Goal: Task Accomplishment & Management: Manage account settings

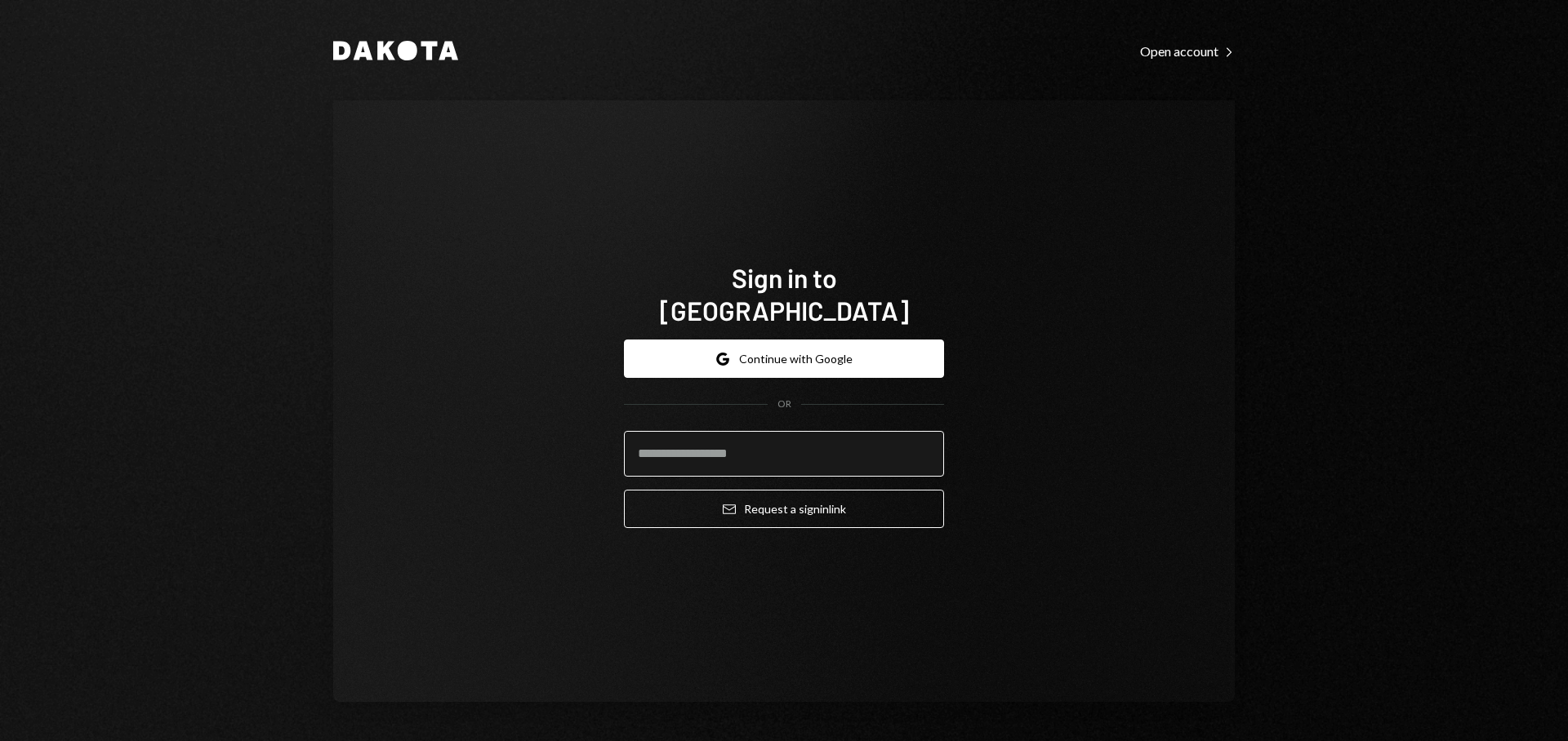
click at [757, 451] on input "email" at bounding box center [784, 454] width 320 height 45
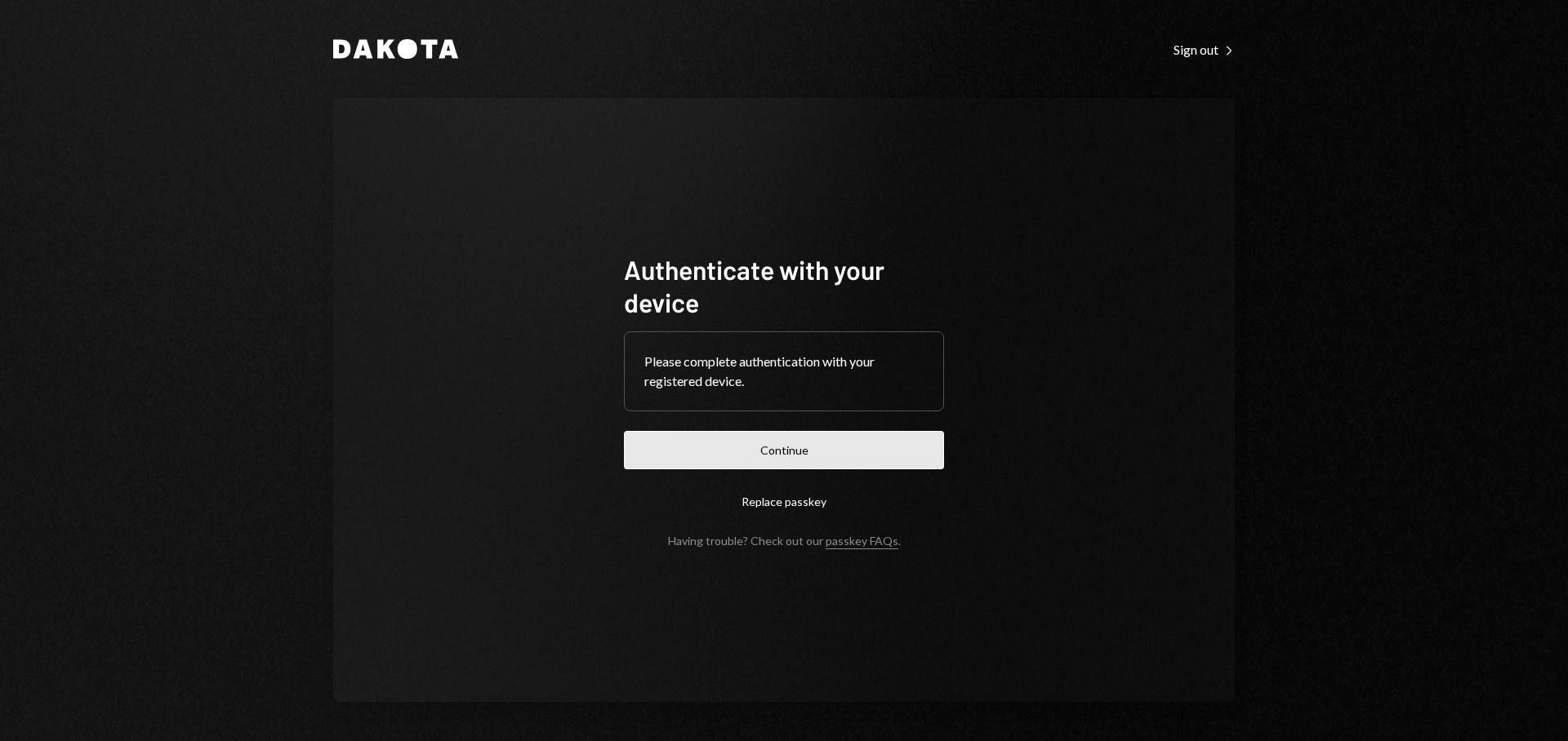
click at [839, 456] on button "Continue" at bounding box center [784, 450] width 320 height 38
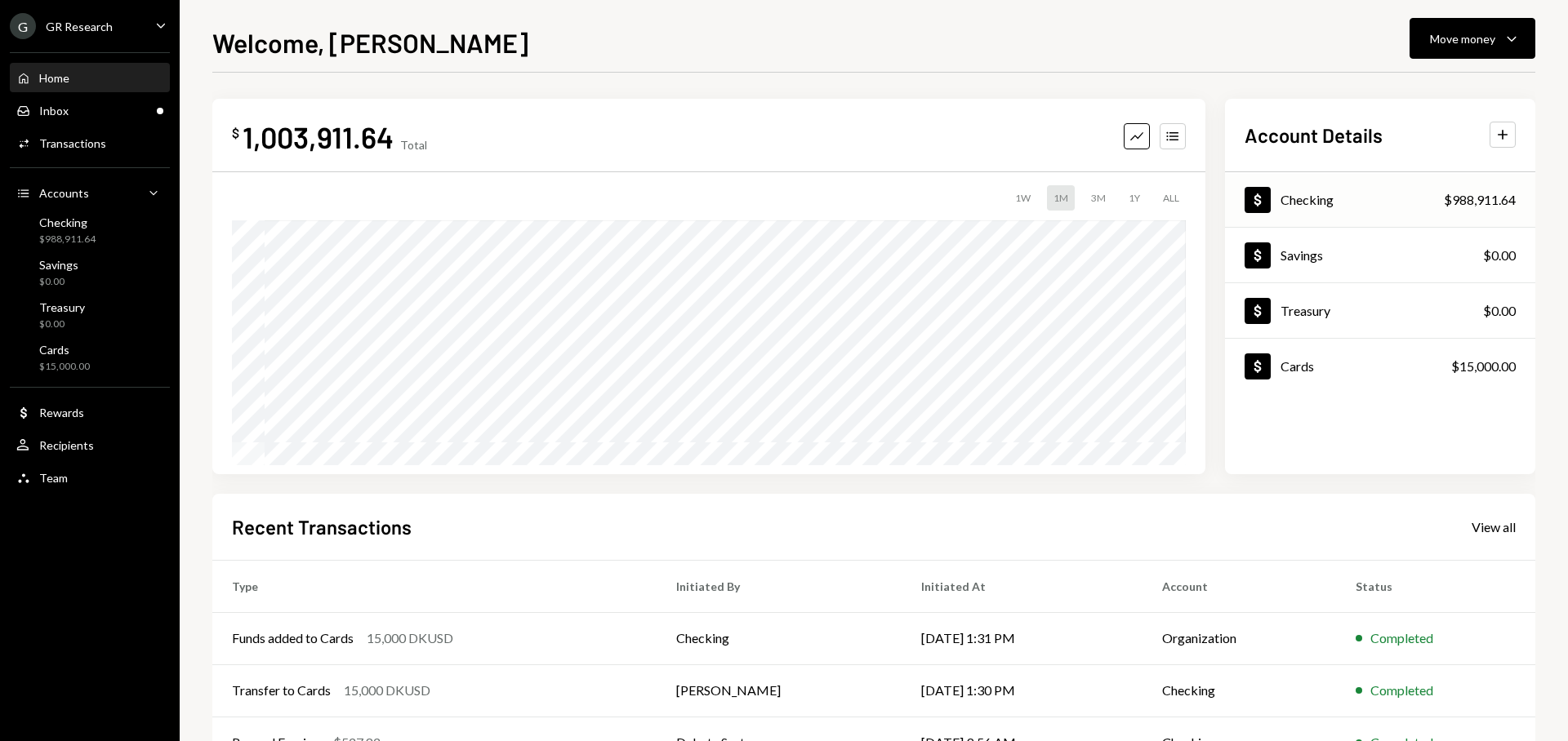
click at [1360, 203] on div "Dollar Checking $988,911.64" at bounding box center [1380, 200] width 310 height 53
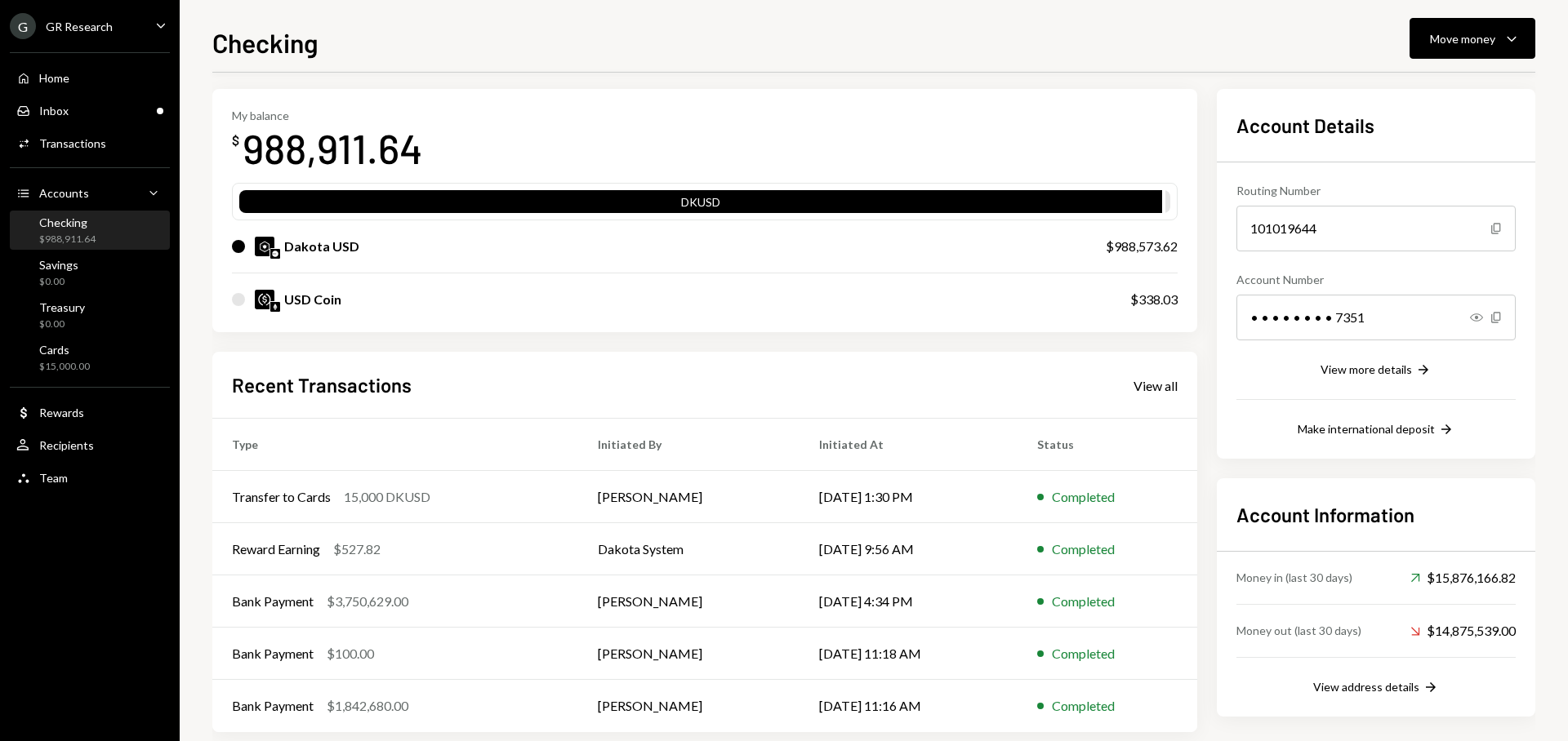
scroll to position [84, 0]
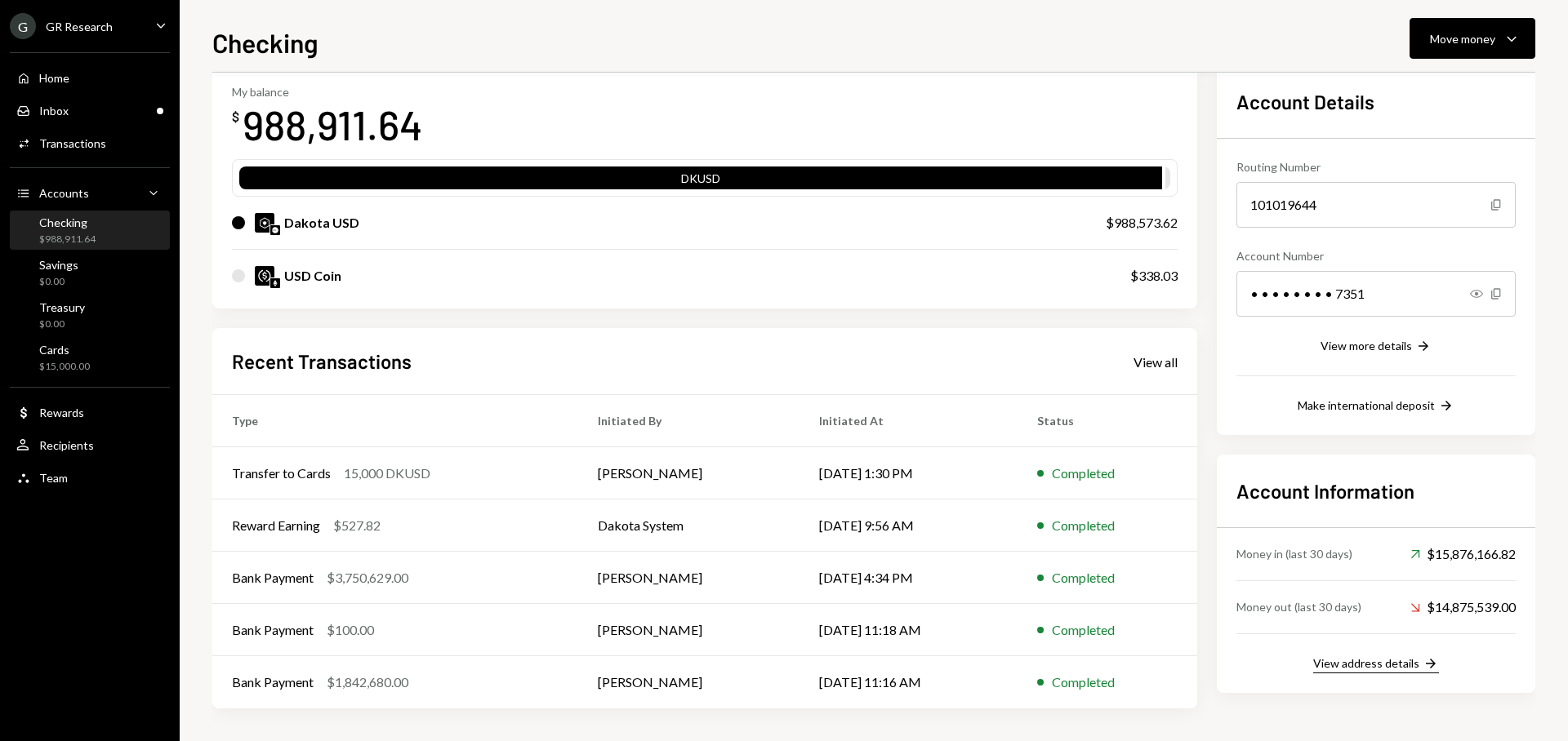
click at [1402, 663] on div "View address details" at bounding box center [1366, 663] width 106 height 14
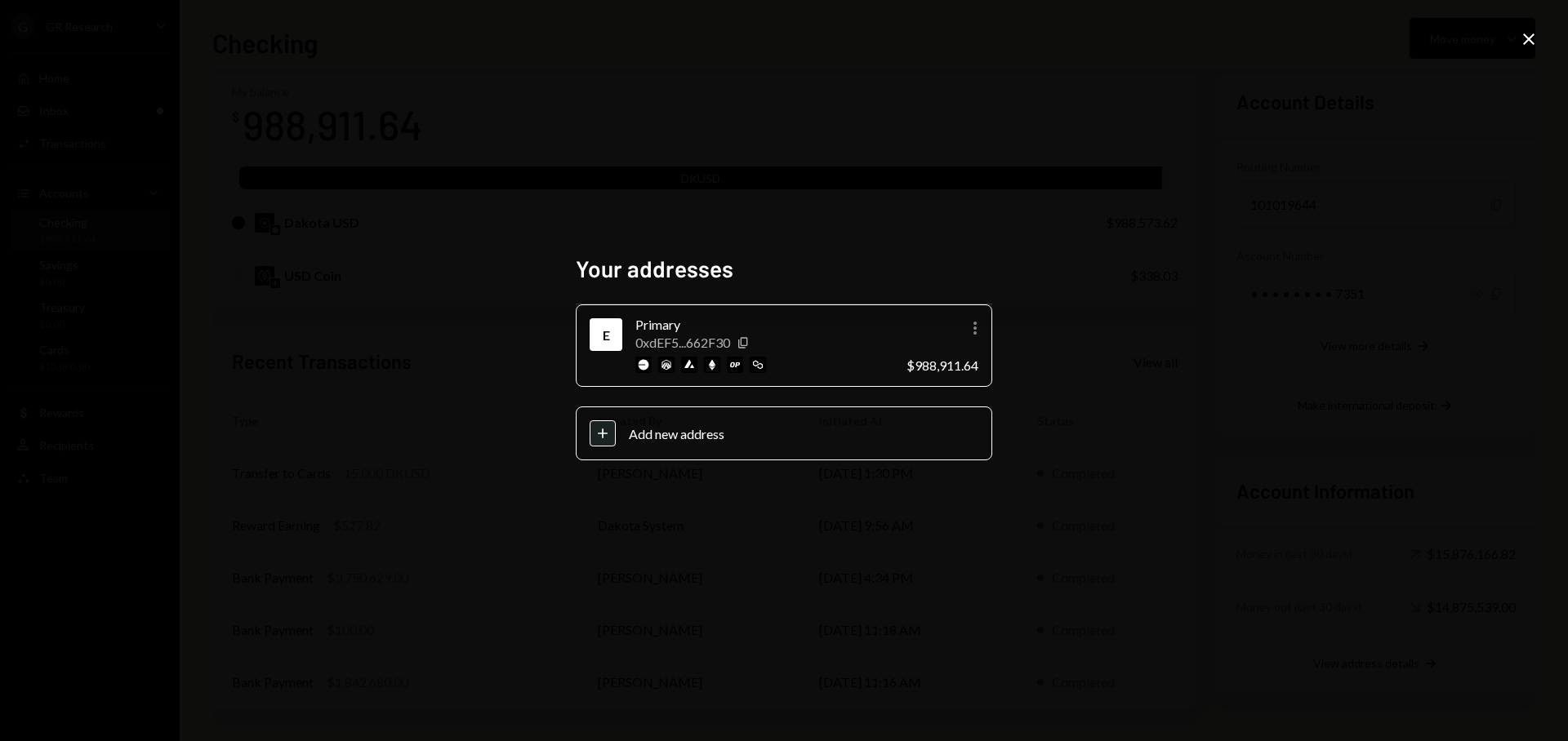
click at [661, 317] on div "Primary" at bounding box center [764, 325] width 258 height 20
click at [980, 332] on icon "More" at bounding box center [975, 328] width 20 height 20
click at [1111, 254] on div "Your addresses E Primary 0xdEF5...662F30 Copy More $988,911.64 Plus Add new add…" at bounding box center [784, 370] width 1568 height 741
click at [1525, 43] on icon at bounding box center [1529, 39] width 12 height 12
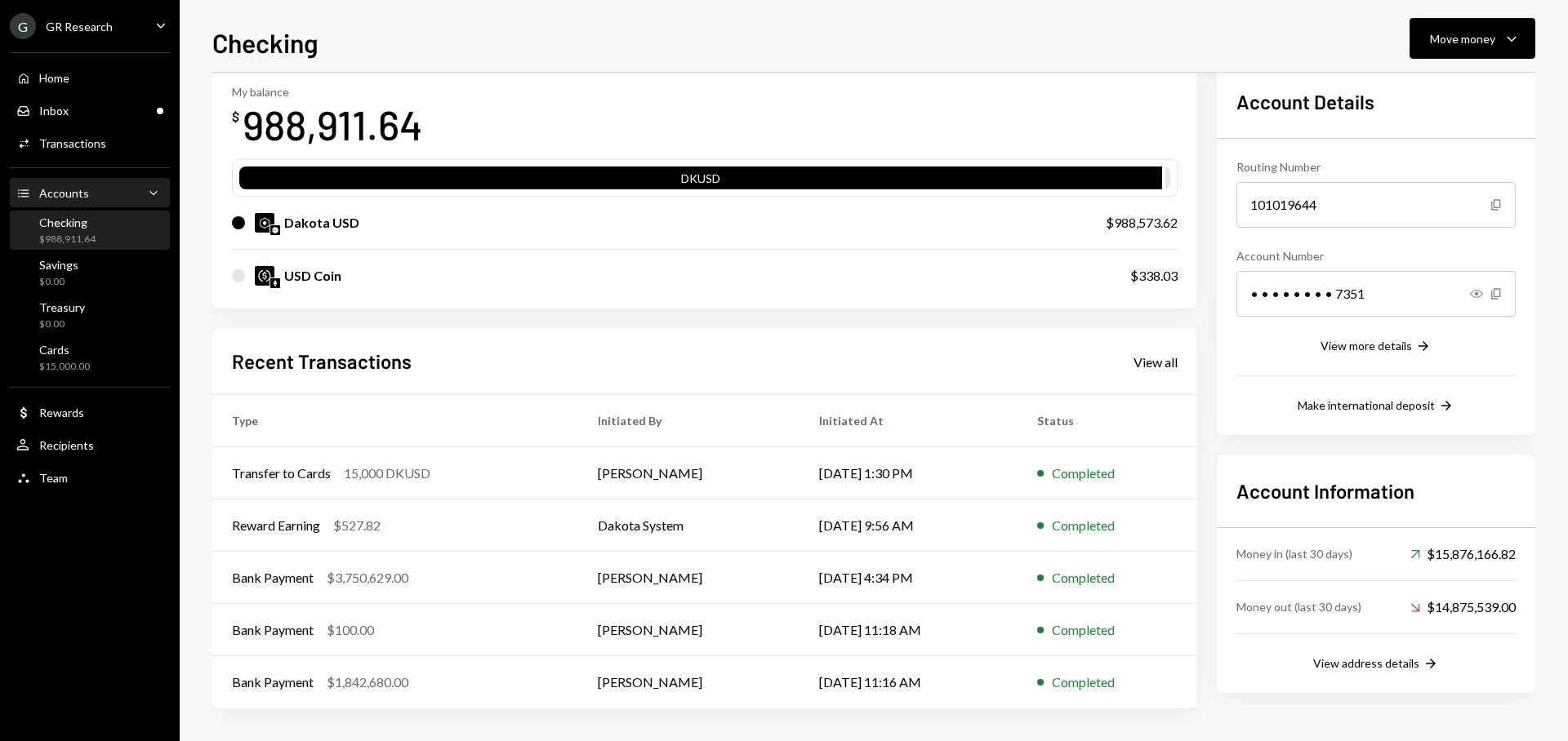
click at [116, 197] on div "Accounts Accounts Caret Down" at bounding box center [90, 194] width 147 height 18
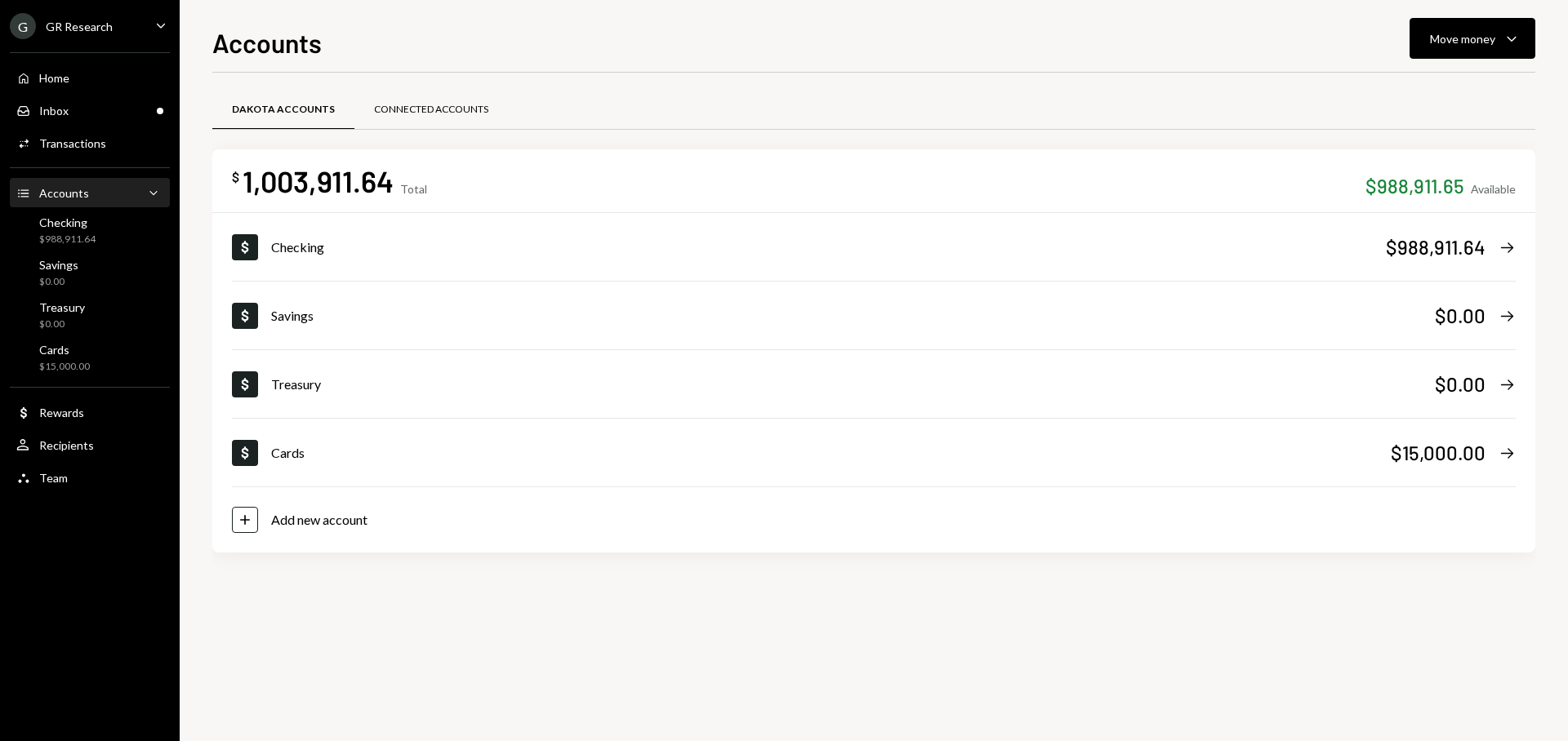
click at [428, 114] on div "Connected Accounts" at bounding box center [431, 110] width 114 height 14
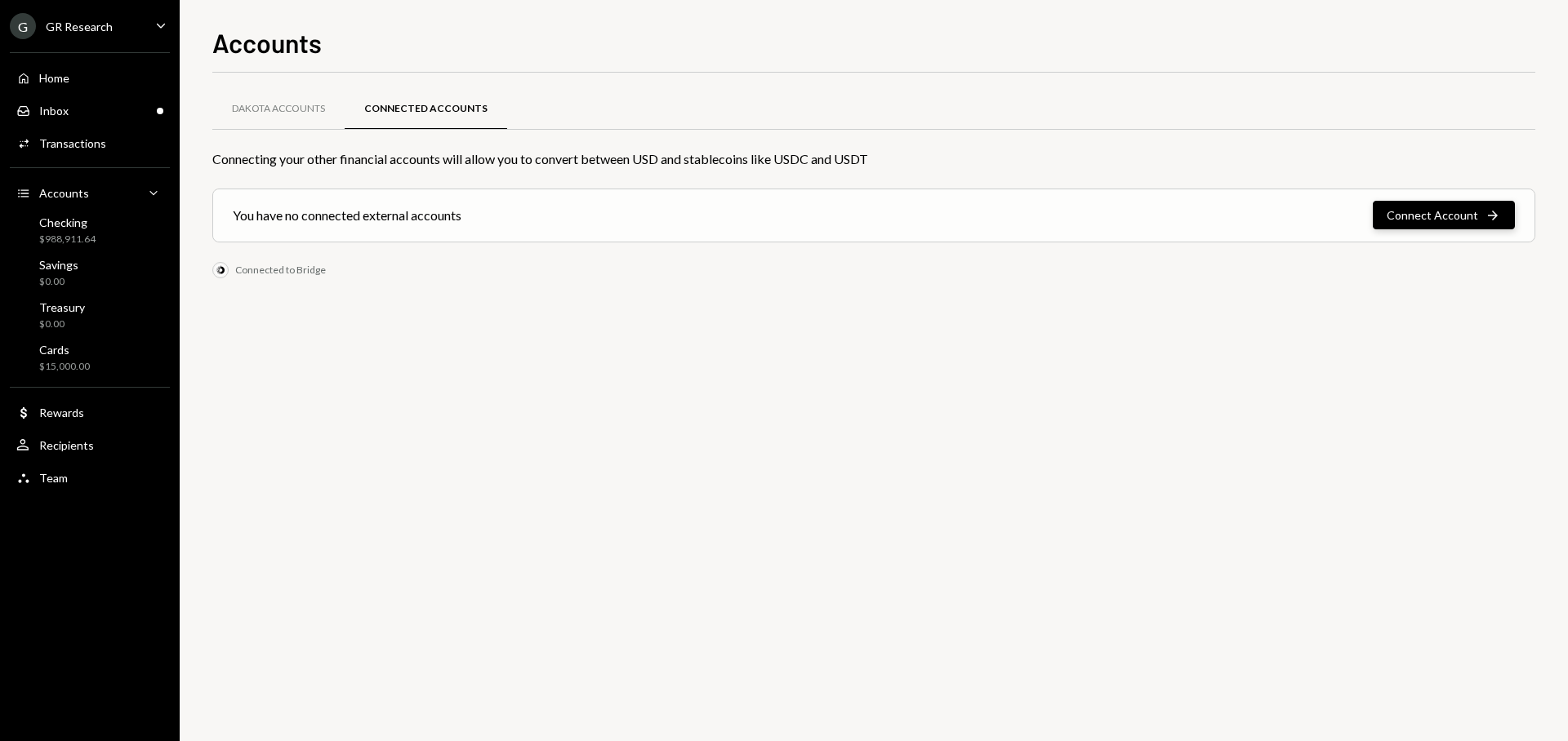
click at [1447, 219] on button "Connect Account Right Arrow" at bounding box center [1444, 216] width 142 height 29
click at [71, 80] on div "Home Home" at bounding box center [90, 78] width 147 height 14
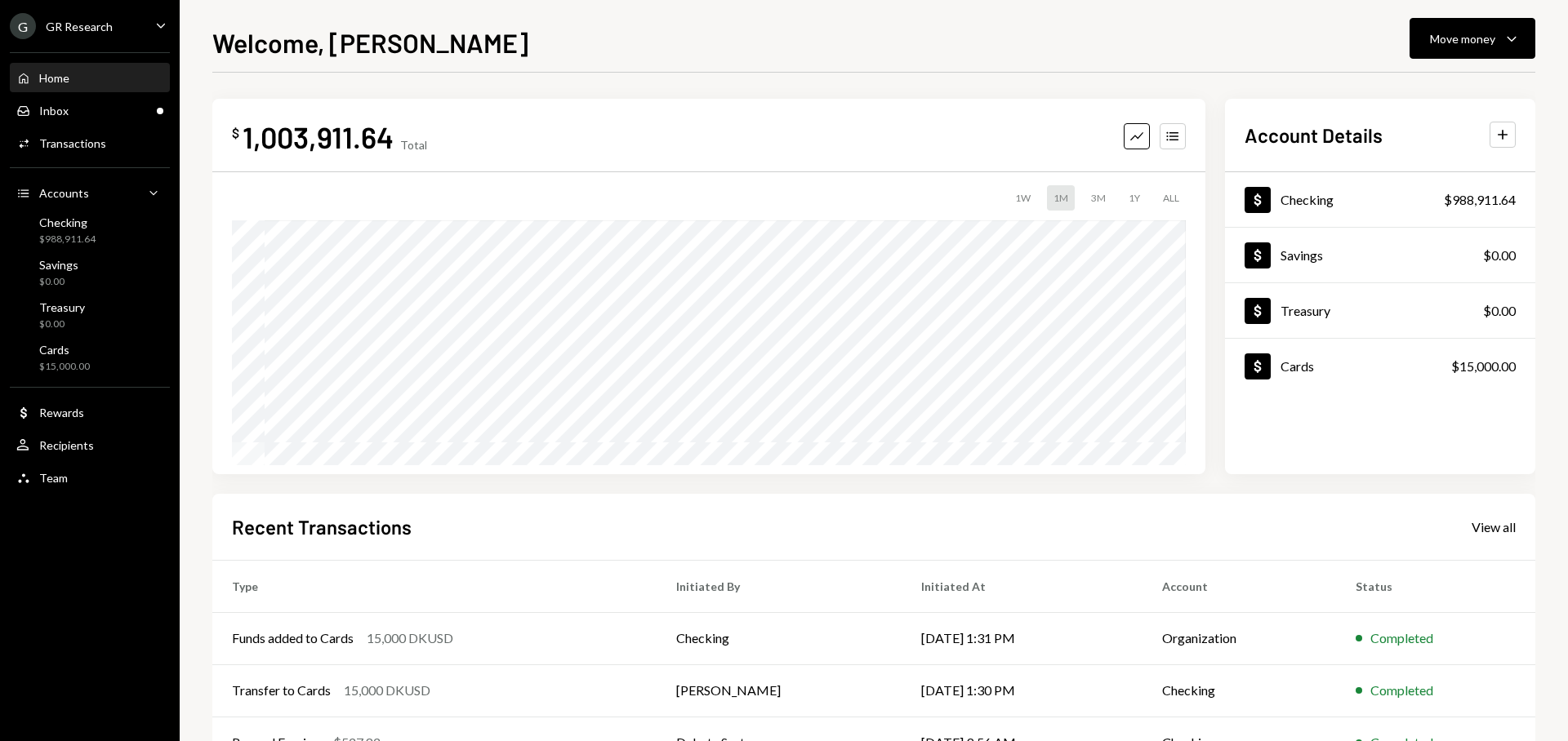
click at [53, 22] on div "GR Research" at bounding box center [79, 26] width 67 height 14
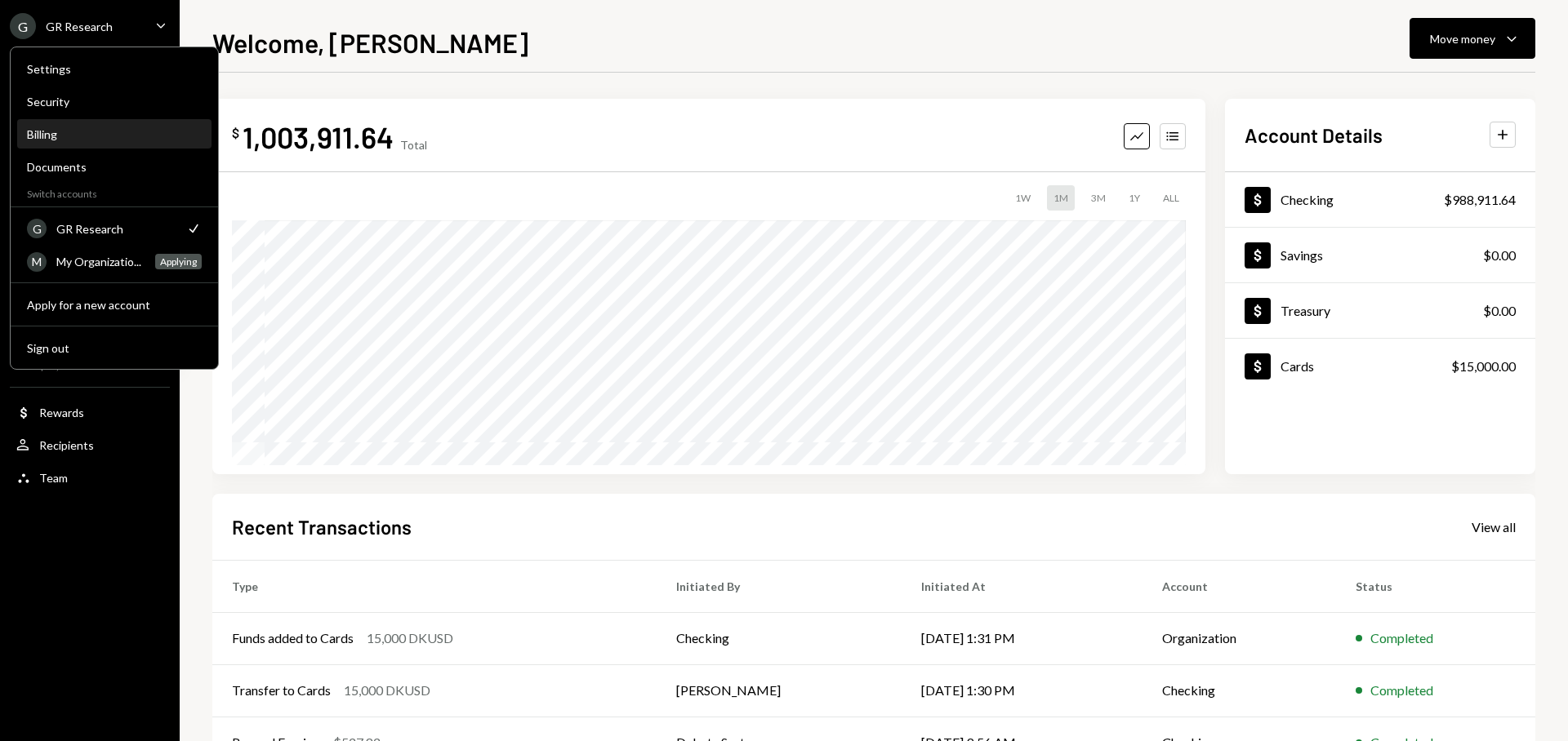
click at [96, 136] on div "Billing" at bounding box center [114, 134] width 175 height 14
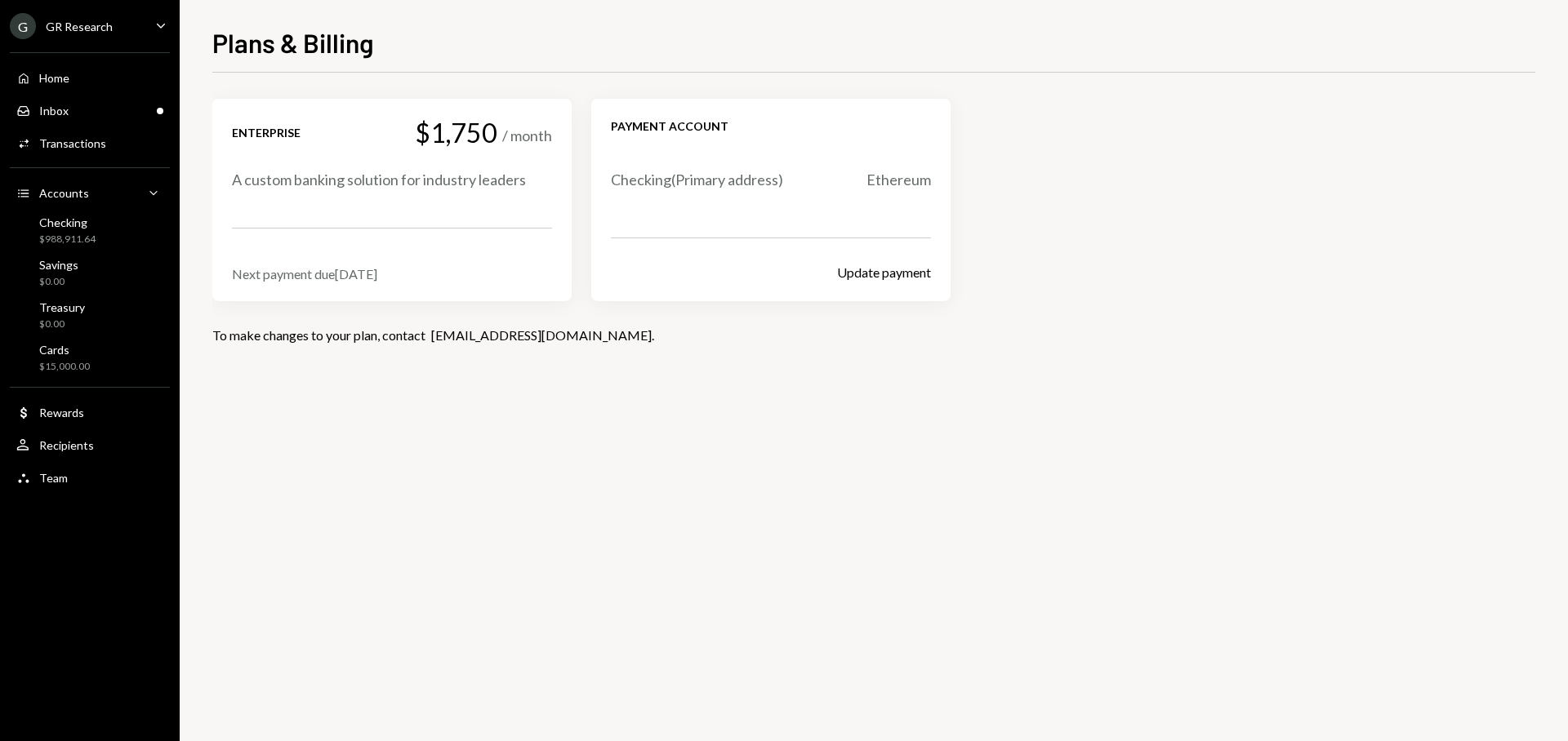
click at [113, 22] on div "G GR Research Caret Down" at bounding box center [90, 25] width 179 height 26
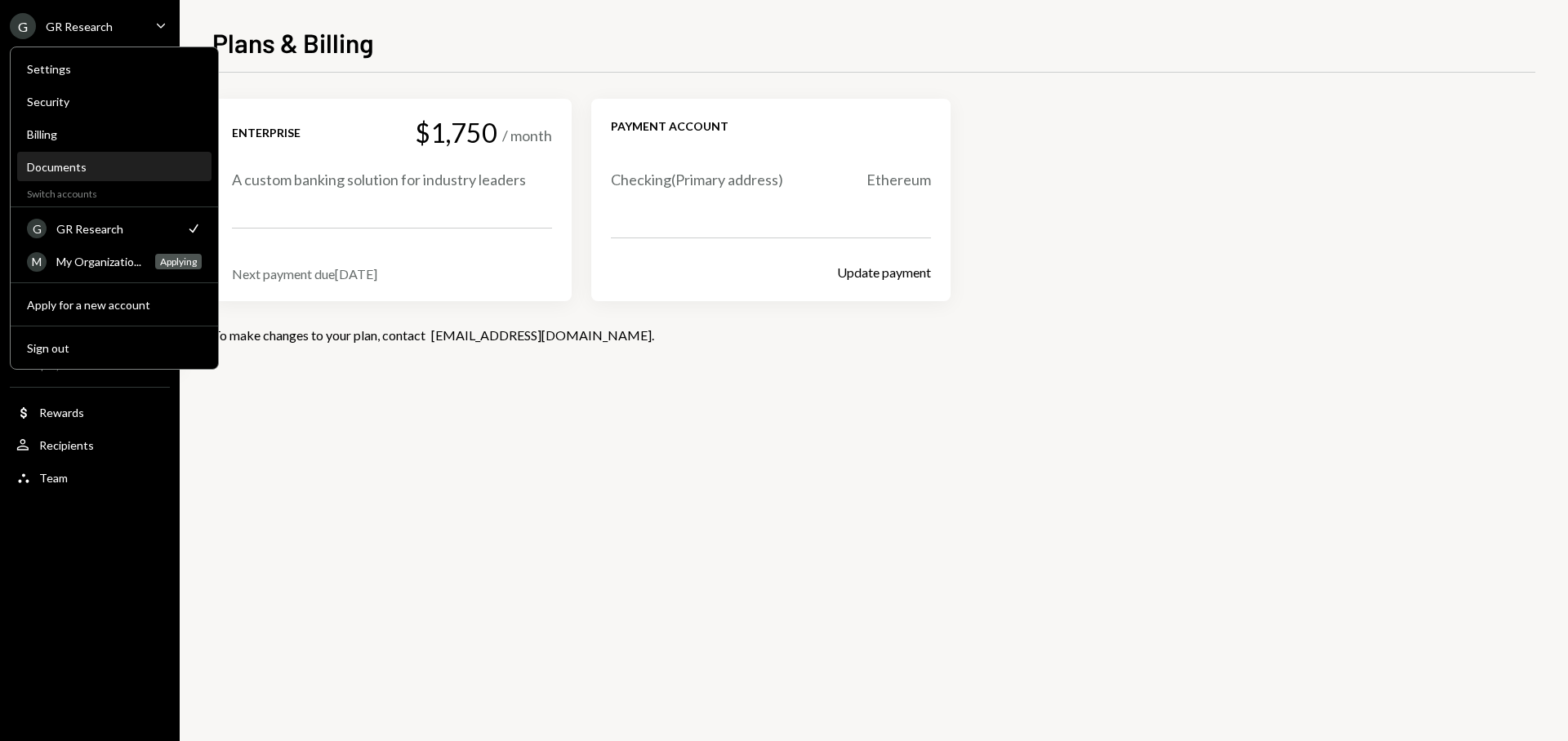
click at [118, 171] on div "Documents" at bounding box center [114, 167] width 175 height 14
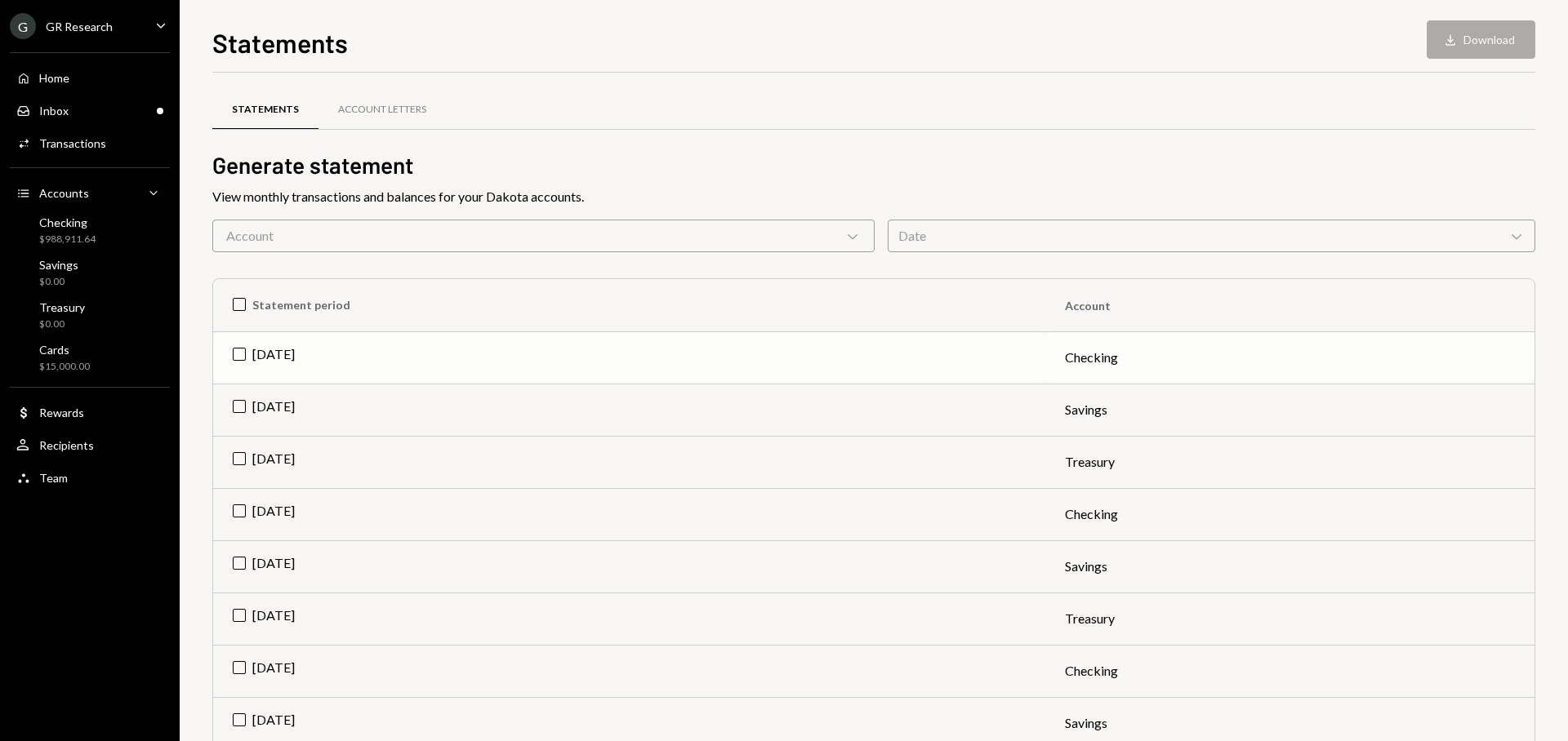
click at [1085, 363] on td "Checking" at bounding box center [1291, 358] width 489 height 53
click at [1486, 34] on button "Download Download" at bounding box center [1481, 40] width 109 height 38
click at [370, 113] on div "Account Letters" at bounding box center [382, 110] width 88 height 14
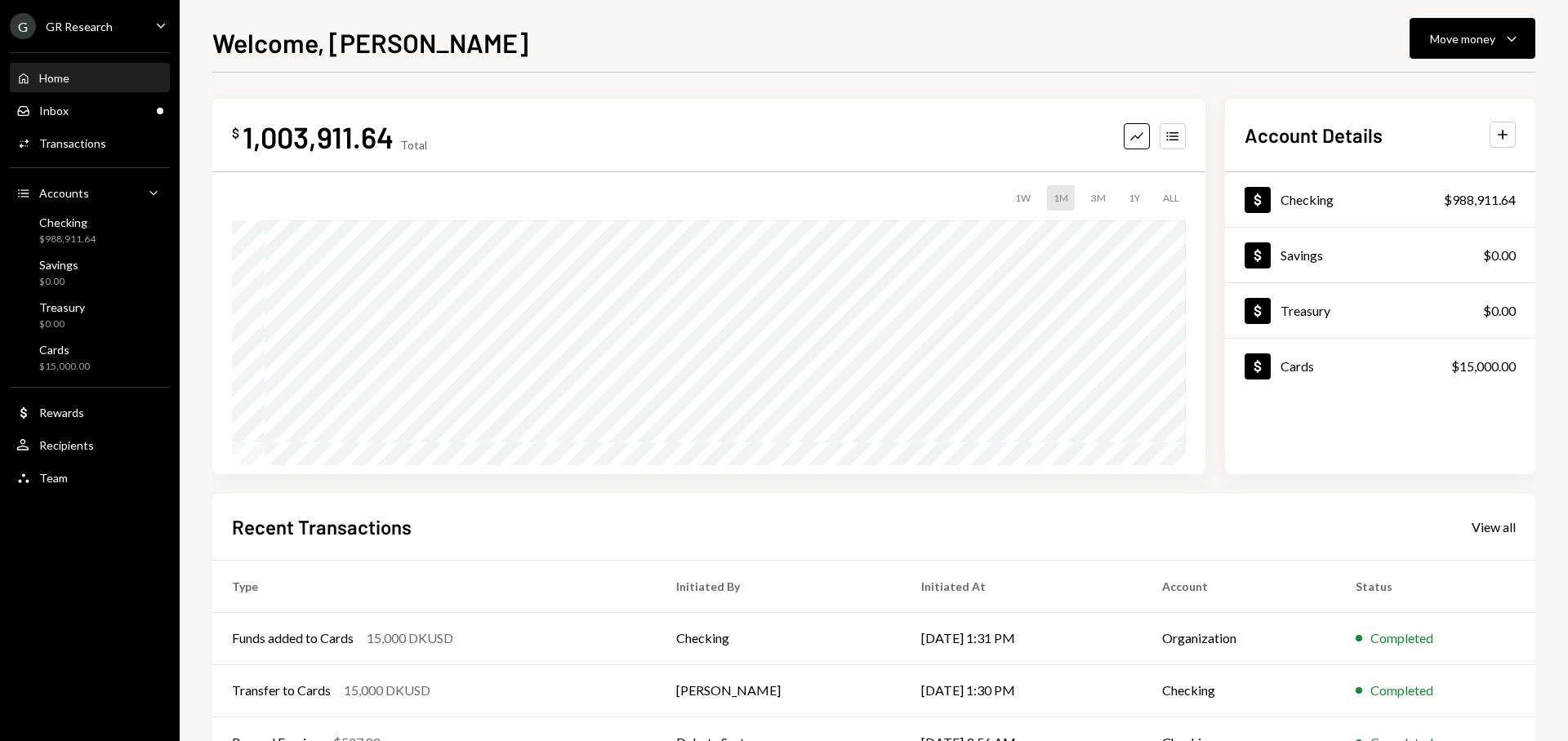
click at [145, 21] on div "G GR Research Caret Down" at bounding box center [90, 25] width 179 height 26
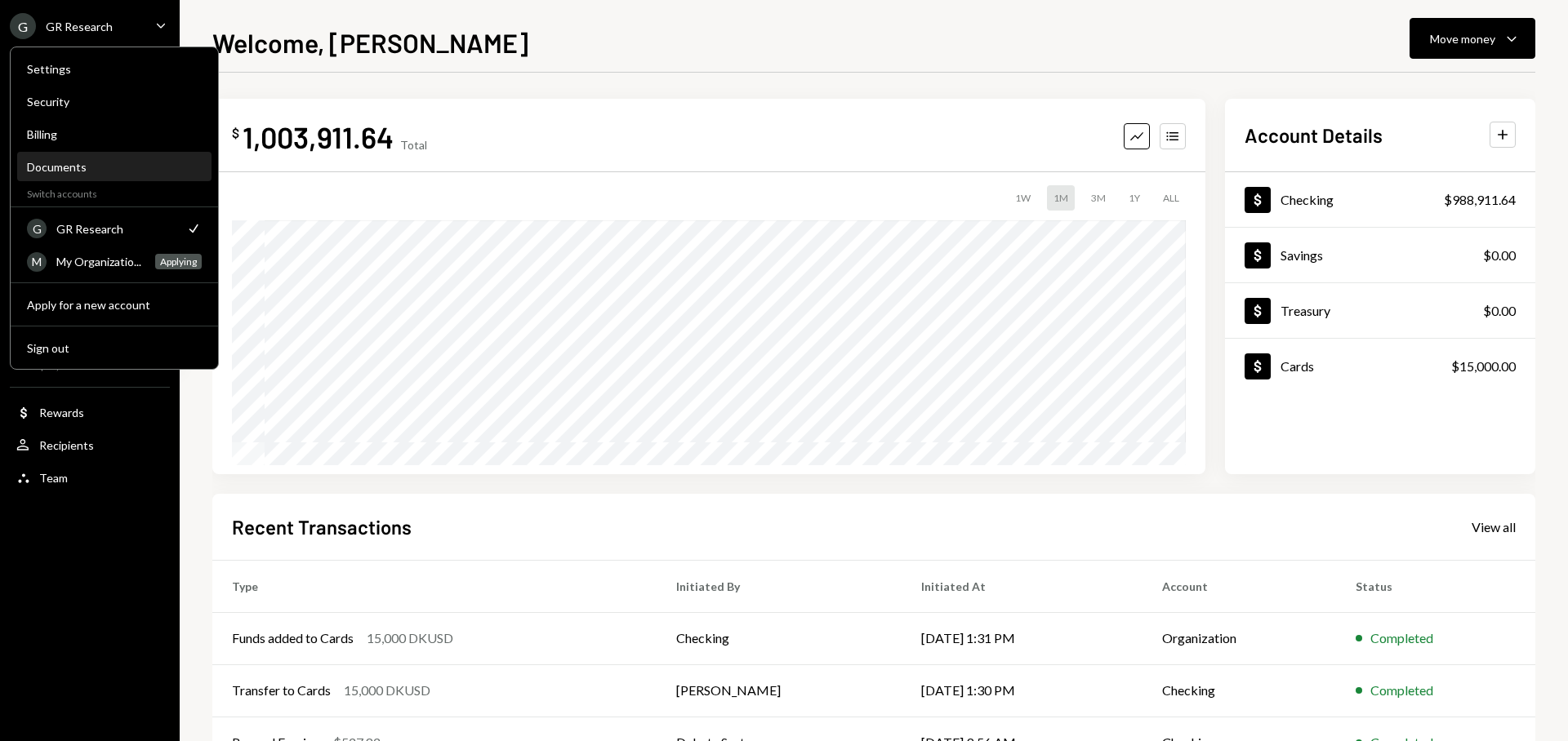
click at [98, 168] on div "Documents" at bounding box center [114, 167] width 175 height 14
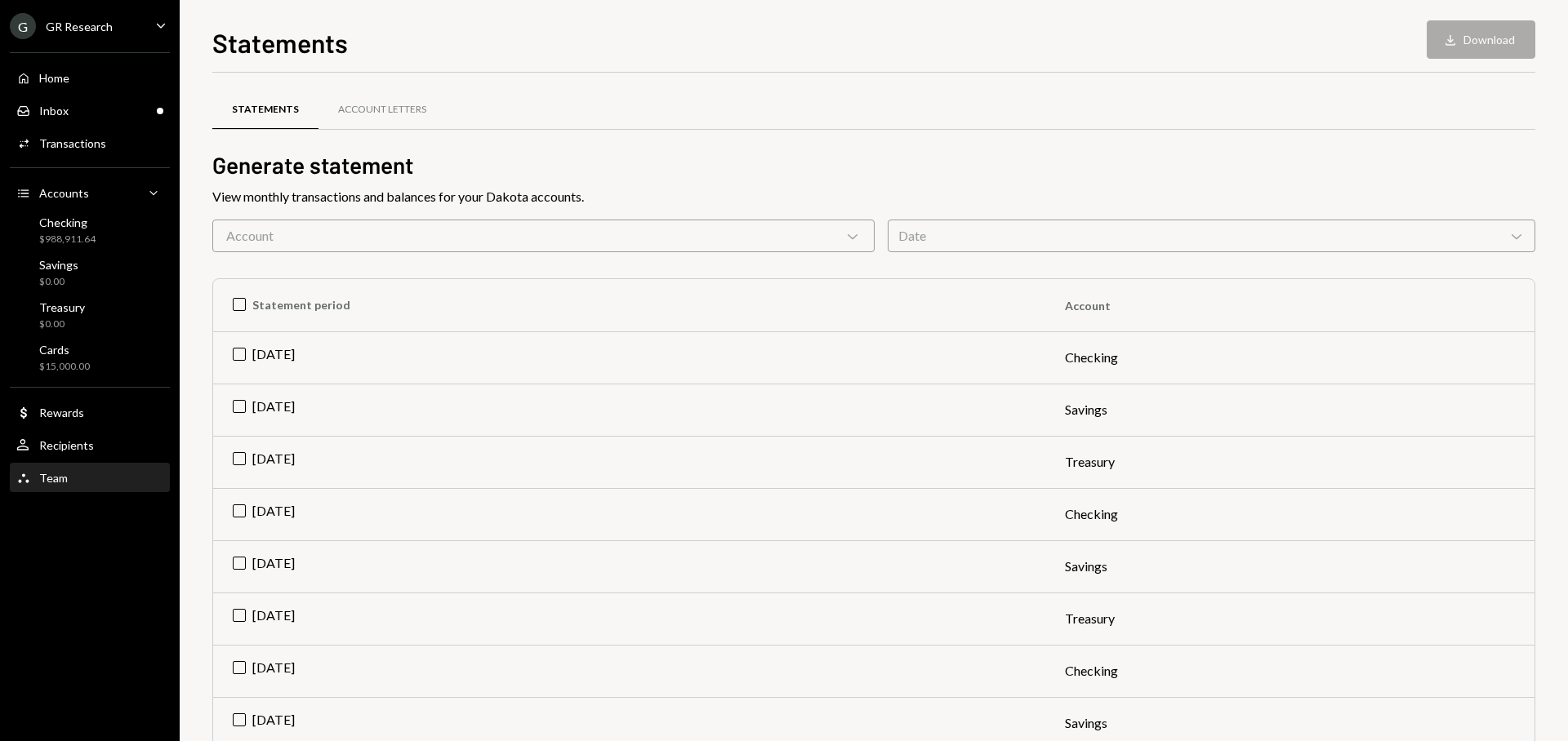
click at [79, 473] on div "Team Team" at bounding box center [90, 478] width 147 height 14
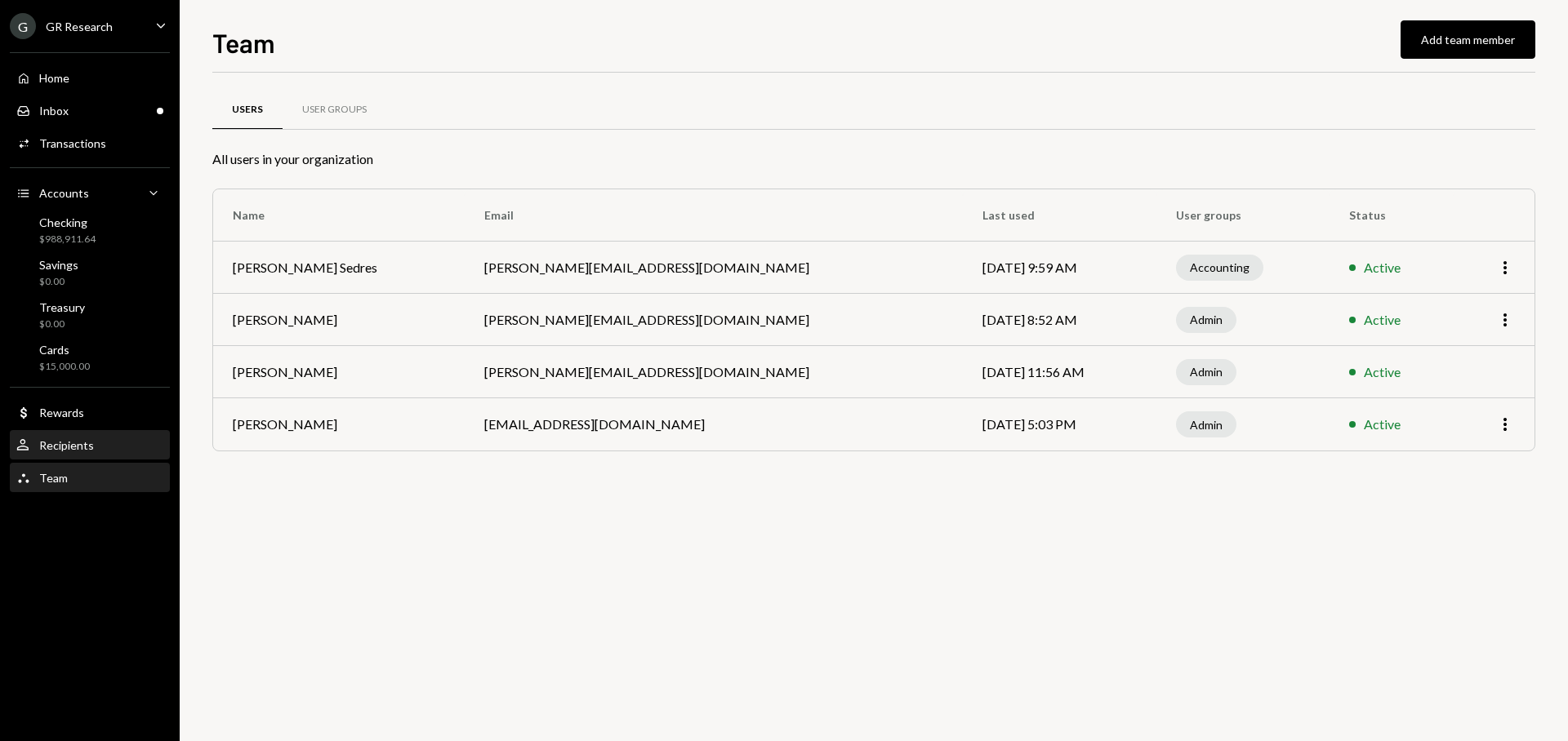
click at [84, 446] on div "Recipients" at bounding box center [66, 445] width 54 height 14
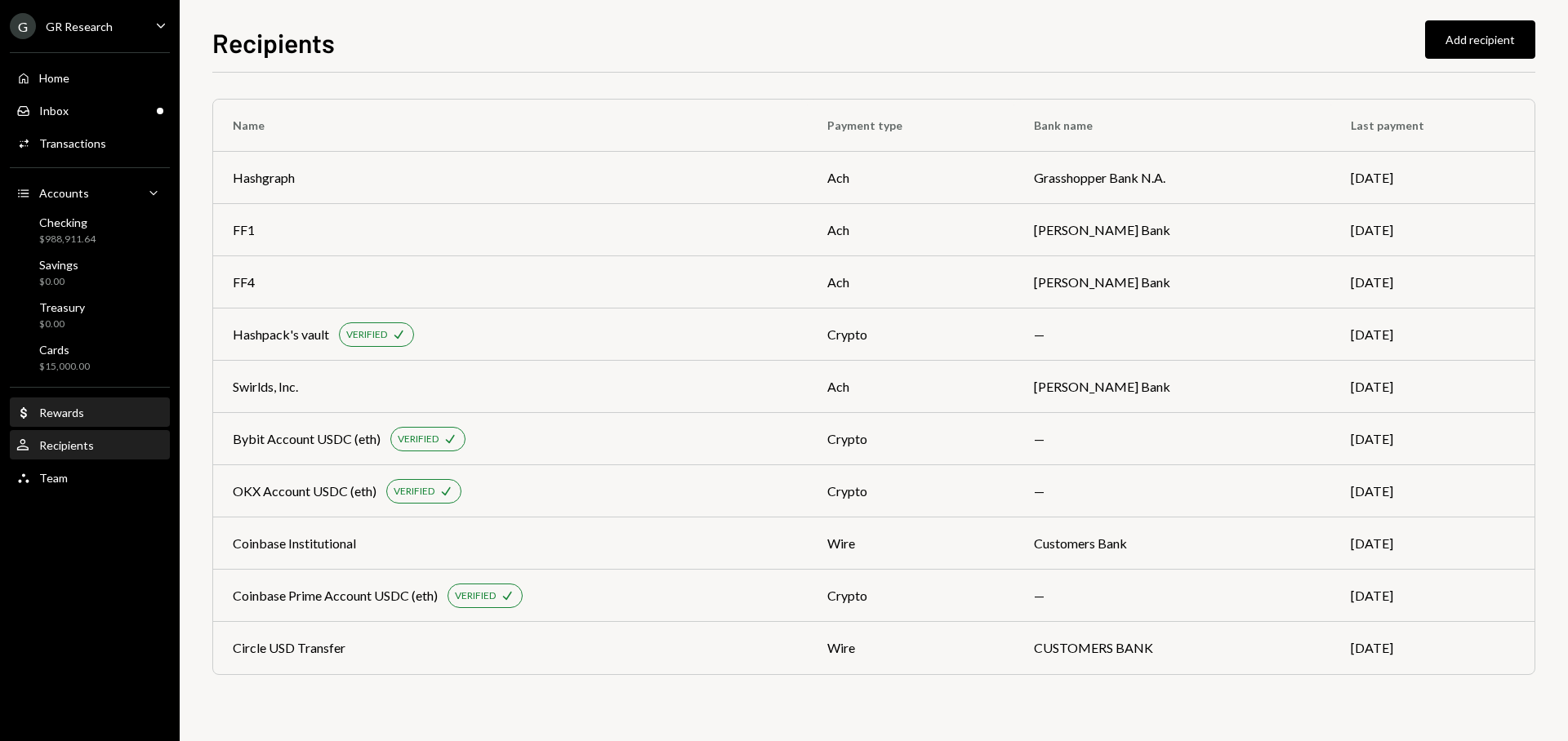
click at [102, 407] on div "Dollar Rewards" at bounding box center [90, 413] width 147 height 14
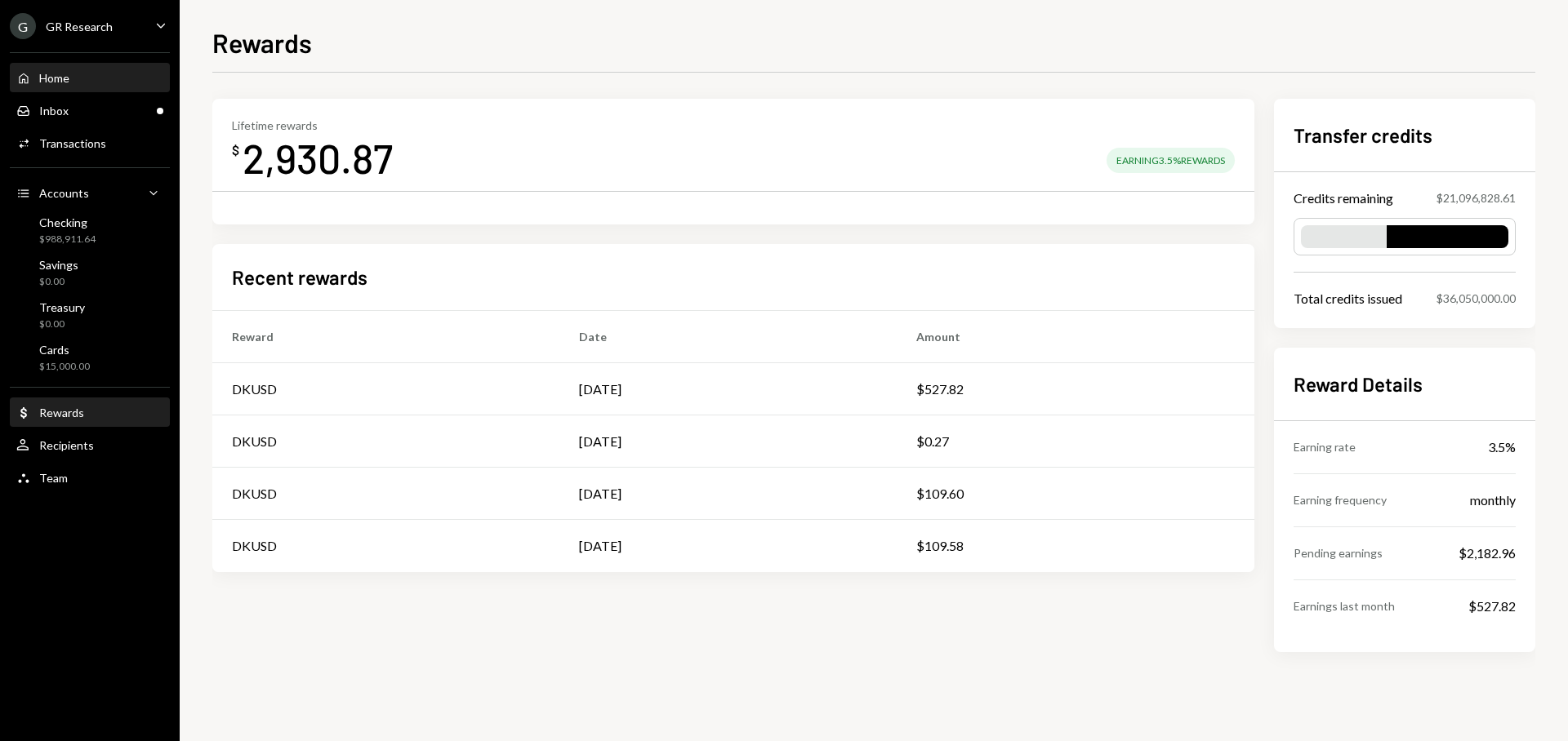
click at [110, 77] on div "Home Home" at bounding box center [90, 78] width 147 height 14
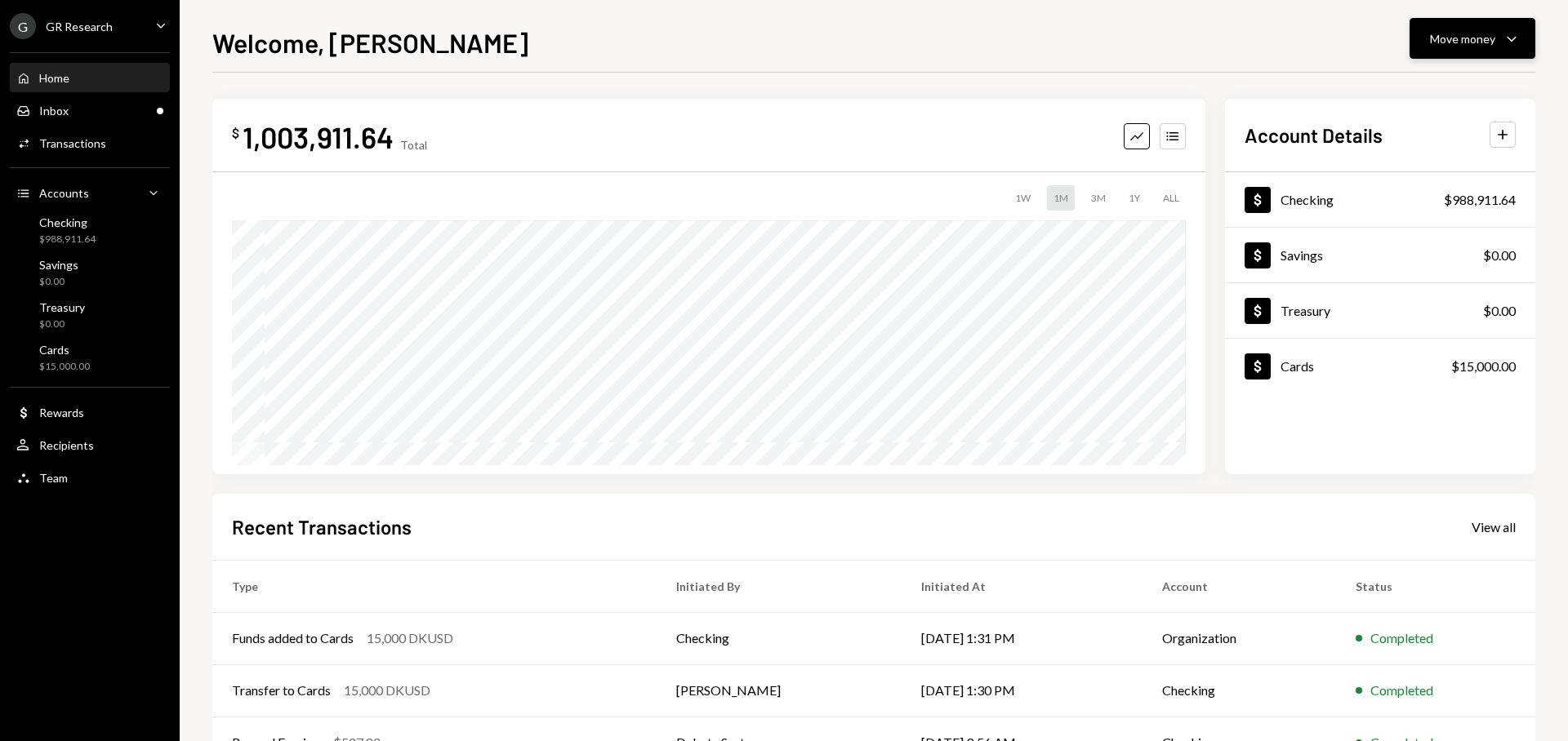
click at [1430, 48] on button "Move money Caret Down" at bounding box center [1473, 38] width 126 height 41
click at [1399, 418] on div "Dollar Checking $988,911.64 Dollar Savings $0.00 Dollar Treasury $0.00 Dollar C…" at bounding box center [1380, 322] width 310 height 302
click at [1302, 201] on div "Checking" at bounding box center [1307, 199] width 53 height 15
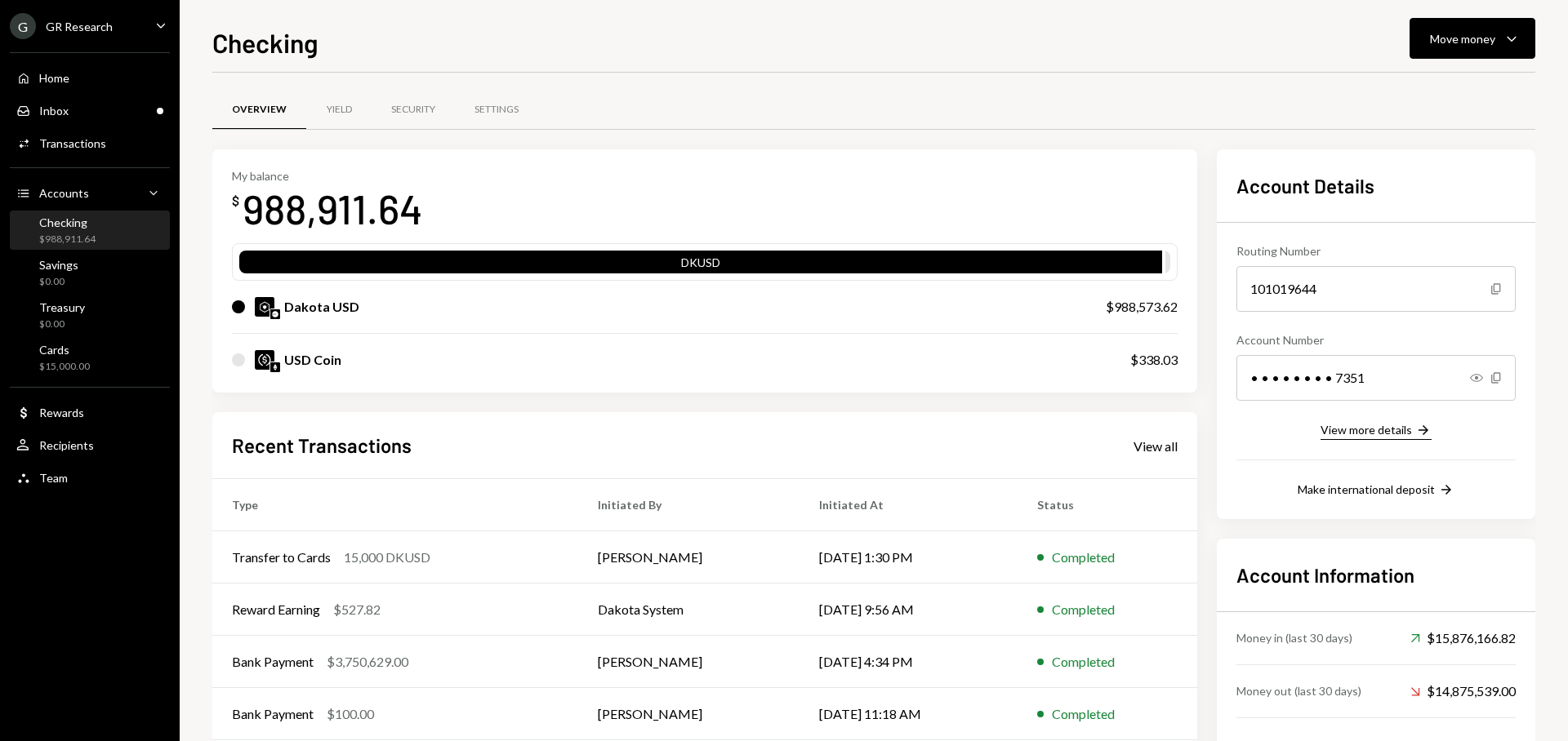
click at [1369, 431] on div "View more details" at bounding box center [1366, 429] width 92 height 14
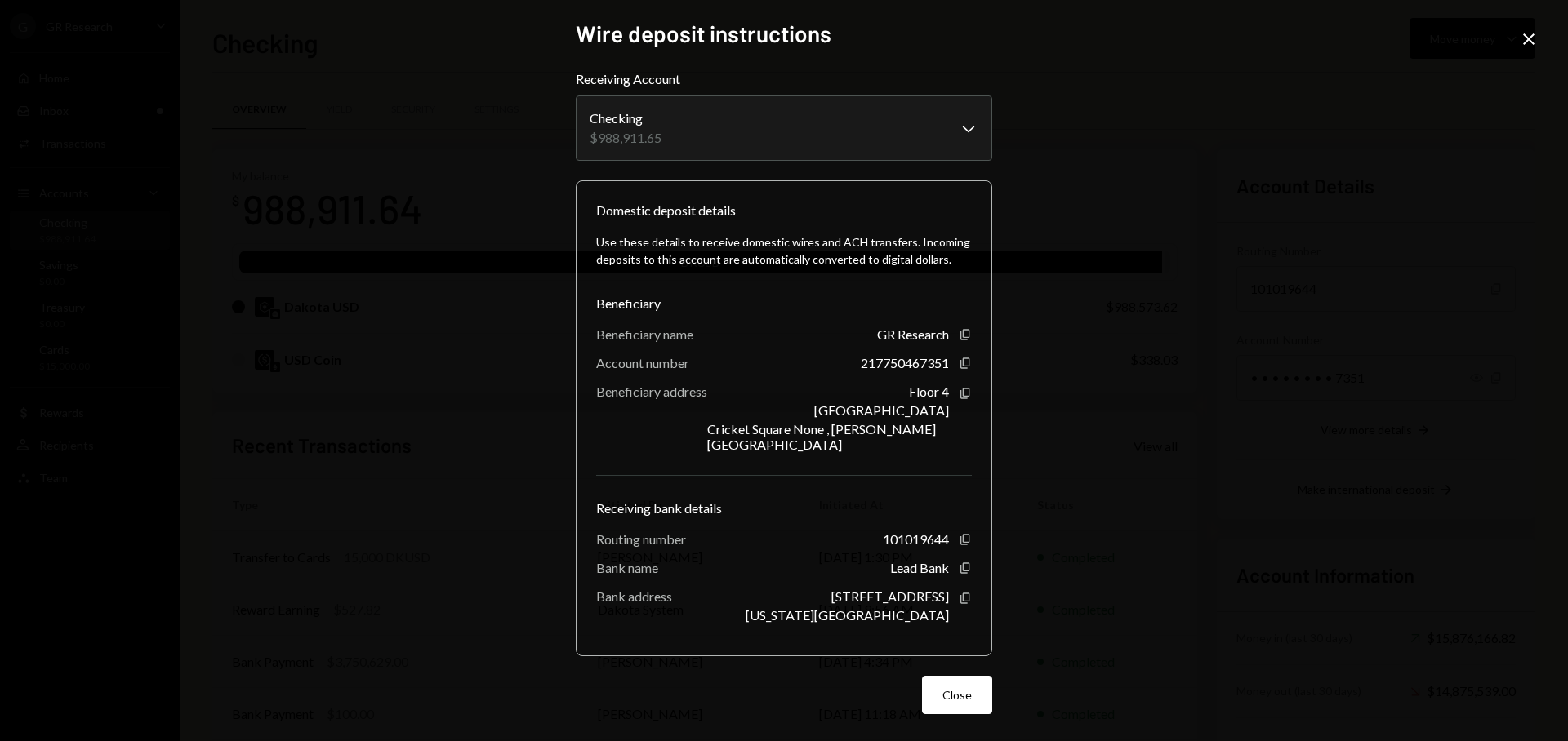
click at [1531, 41] on icon at bounding box center [1529, 39] width 12 height 12
